Goal: Transaction & Acquisition: Download file/media

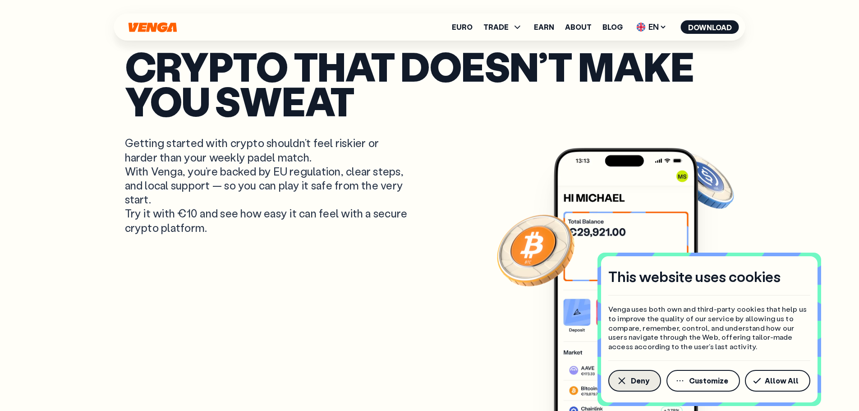
click at [646, 387] on button "Deny" at bounding box center [634, 381] width 53 height 22
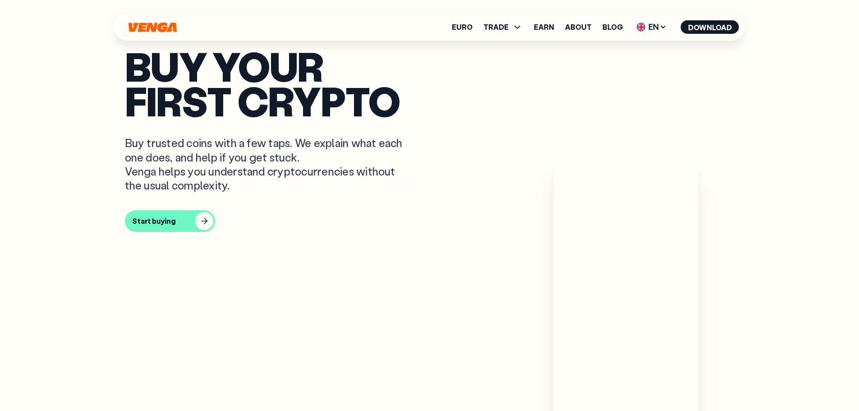
scroll to position [361, 0]
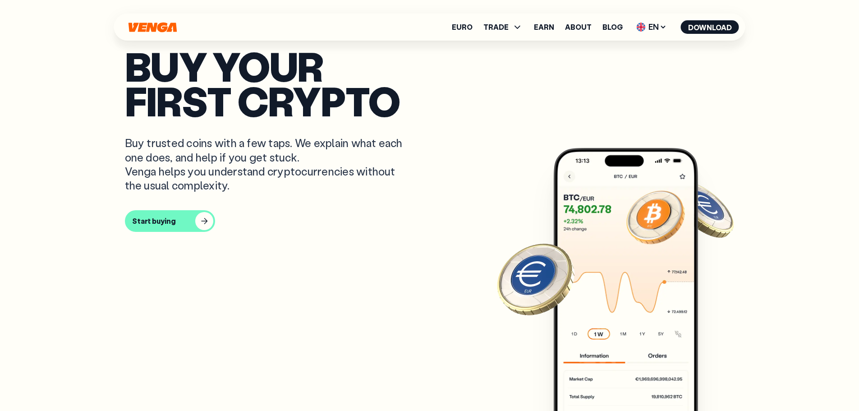
click at [633, 77] on p "Buy your first crypto" at bounding box center [430, 83] width 610 height 69
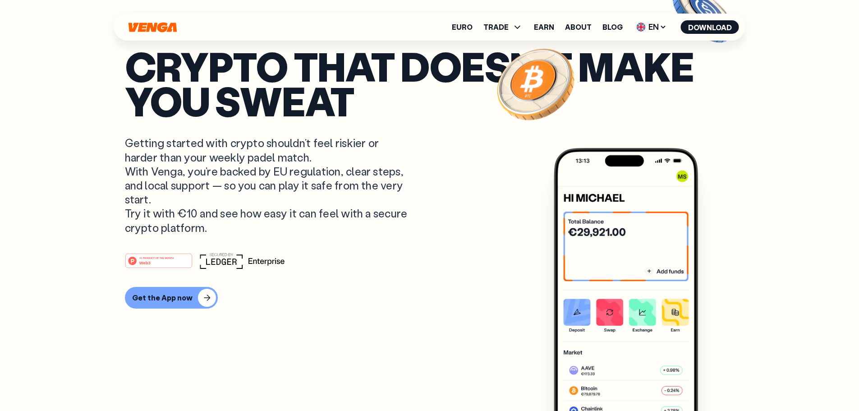
scroll to position [0, 0]
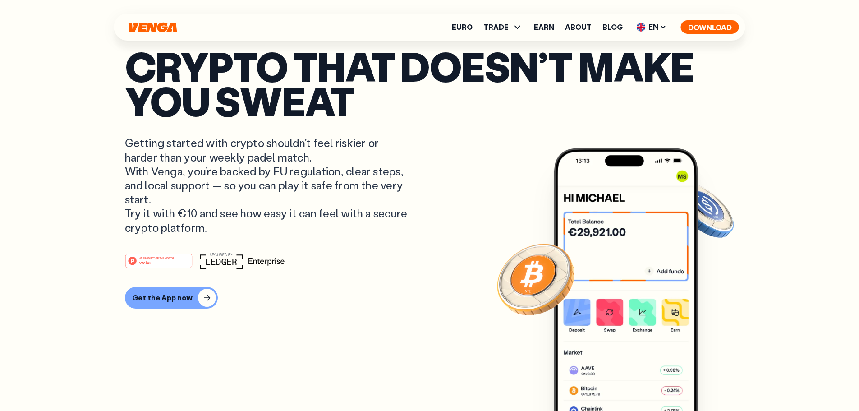
click at [708, 28] on button "Download" at bounding box center [710, 27] width 58 height 14
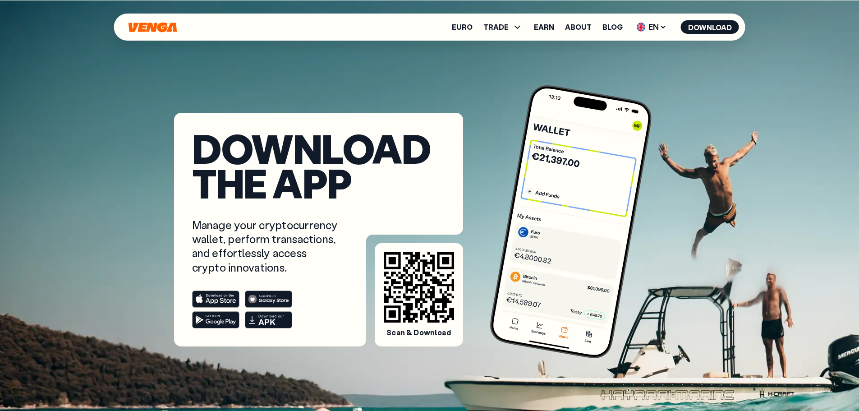
click at [218, 315] on rect at bounding box center [215, 319] width 47 height 17
click at [658, 24] on span "EN" at bounding box center [652, 27] width 37 height 14
click at [695, 62] on div "Download the app Manage your cryptocurrency wallet, perform transactions, and e…" at bounding box center [430, 173] width 628 height 346
click at [655, 27] on span "EN" at bounding box center [652, 27] width 37 height 14
click at [801, 43] on div "Download the app Manage your cryptocurrency wallet, perform transactions, and e…" at bounding box center [429, 240] width 859 height 481
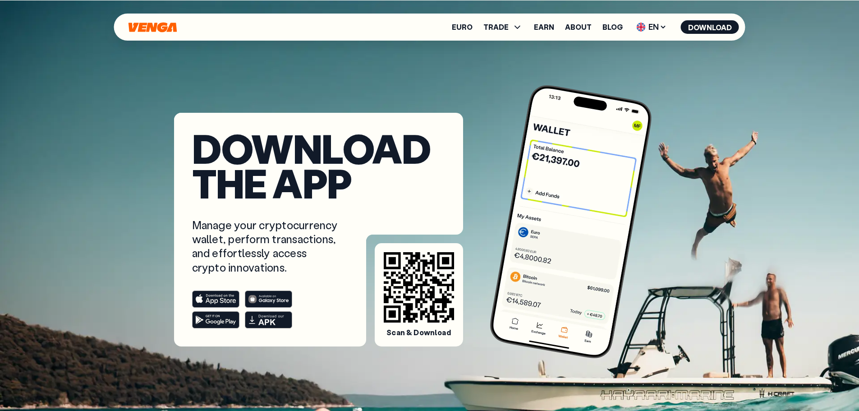
click at [140, 30] on icon "Home" at bounding box center [153, 27] width 48 height 10
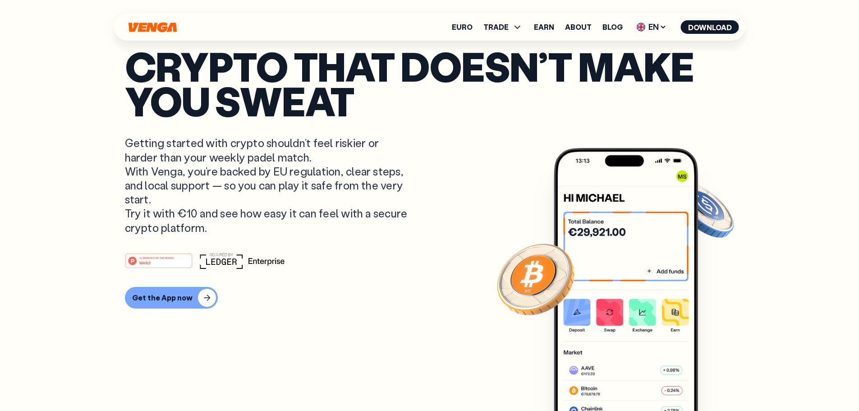
click at [144, 21] on div "Euro TRADE Buy Sell Swap Exchange Earn About Blog EN English - EN Español - ES …" at bounding box center [429, 27] width 631 height 27
click at [145, 23] on icon "Home" at bounding box center [153, 27] width 48 height 10
